Goal: Task Accomplishment & Management: Use online tool/utility

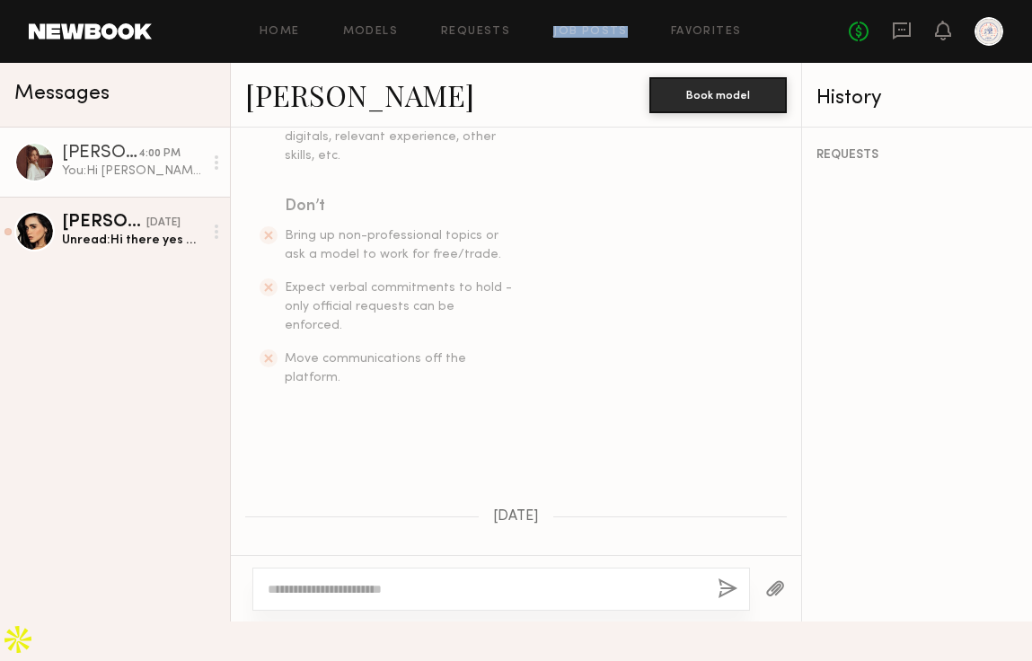
scroll to position [587, 0]
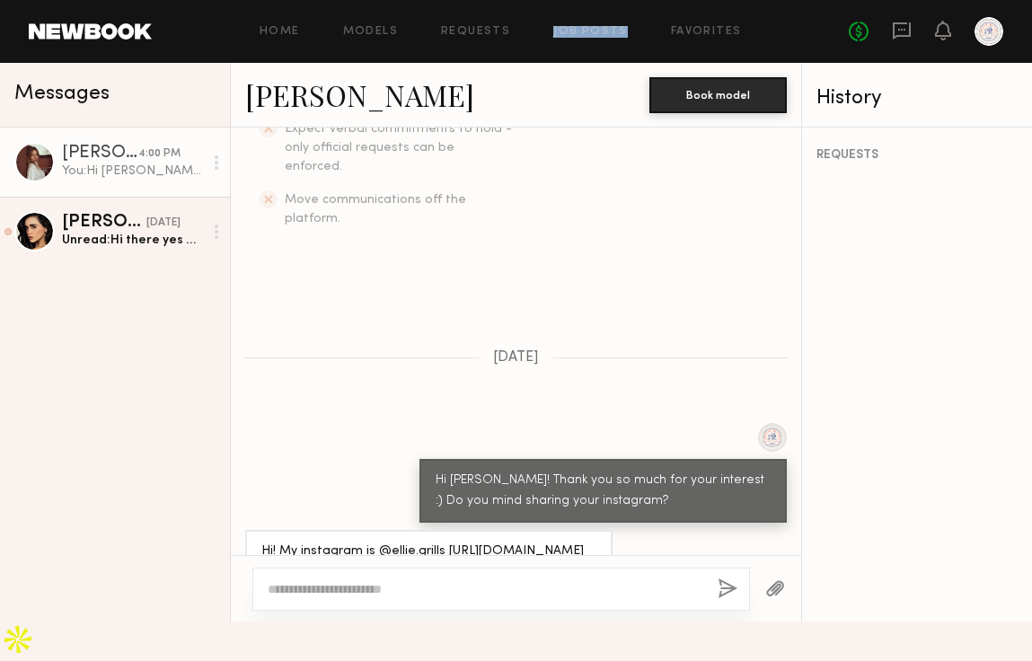
drag, startPoint x: 552, startPoint y: 562, endPoint x: 368, endPoint y: 540, distance: 185.5
click at [368, 542] on div "Hi! My instagram is @ellie.grills [URL][DOMAIN_NAME][DOMAIN_NAME]" at bounding box center [428, 562] width 335 height 41
drag, startPoint x: 260, startPoint y: 534, endPoint x: 551, endPoint y: 565, distance: 291.8
click at [555, 563] on div "Hi! My instagram is @ellie.grills [URL][DOMAIN_NAME][DOMAIN_NAME]" at bounding box center [428, 562] width 335 height 41
copy div "[URL][DOMAIN_NAME][DOMAIN_NAME]"
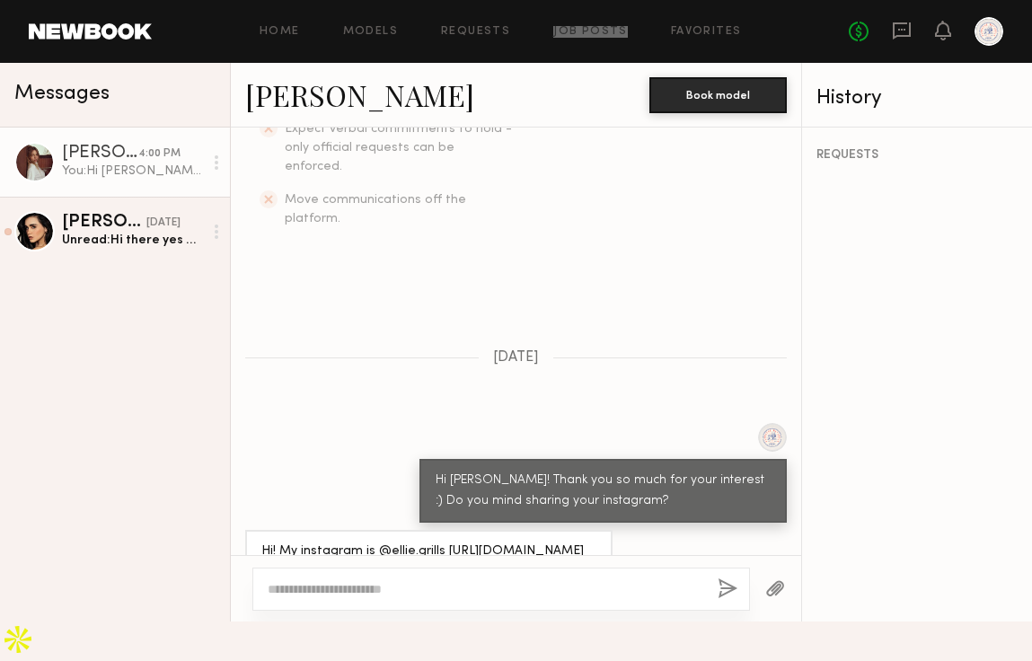
drag, startPoint x: 444, startPoint y: 549, endPoint x: 729, endPoint y: 15, distance: 605.2
click at [0, 0] on nb-messenger-layout "Home Models Requests Job Posts Favorites Sign Out No fees up to $5,000 Messages…" at bounding box center [516, 311] width 1032 height 622
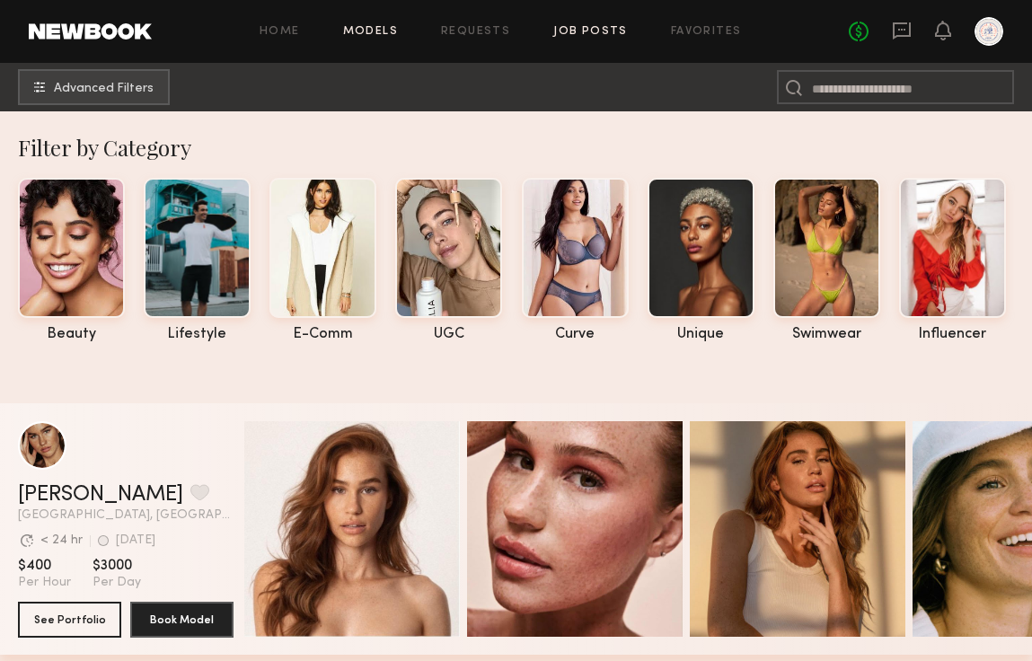
click at [584, 37] on link "Job Posts" at bounding box center [590, 32] width 75 height 12
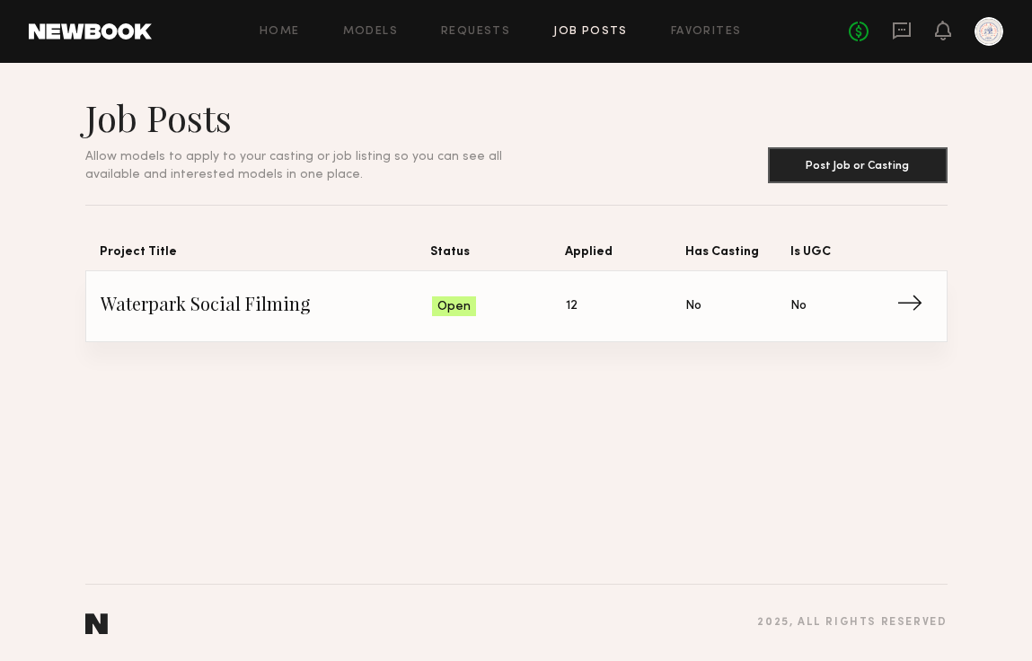
click at [238, 302] on span "Waterpark Social Filming" at bounding box center [266, 306] width 331 height 27
